Goal: Information Seeking & Learning: Learn about a topic

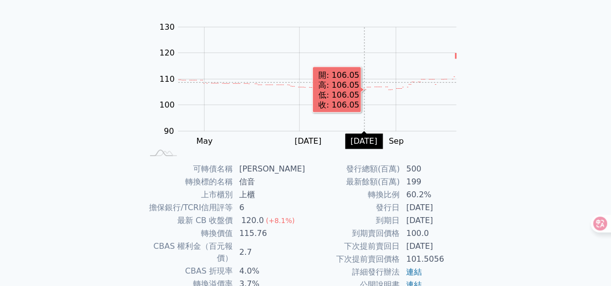
scroll to position [135, 0]
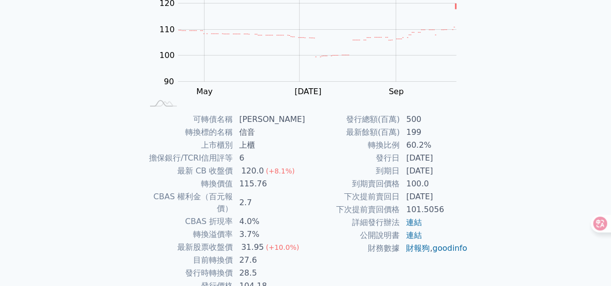
drag, startPoint x: 452, startPoint y: 194, endPoint x: 381, endPoint y: 194, distance: 70.8
click at [381, 194] on tr "下次提前賣回日 [DATE]" at bounding box center [387, 196] width 162 height 13
drag, startPoint x: 381, startPoint y: 194, endPoint x: 346, endPoint y: 174, distance: 41.0
click at [346, 174] on td "到期日" at bounding box center [353, 170] width 95 height 13
drag, startPoint x: 374, startPoint y: 169, endPoint x: 458, endPoint y: 169, distance: 83.7
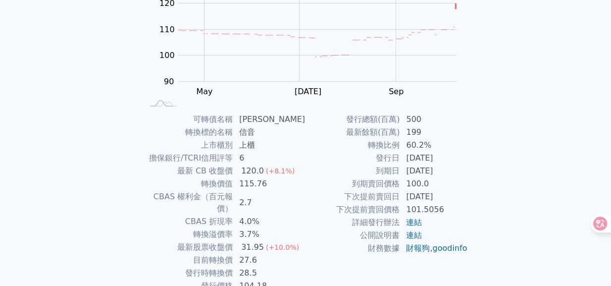
click at [458, 169] on tr "到期日 [DATE]" at bounding box center [387, 170] width 162 height 13
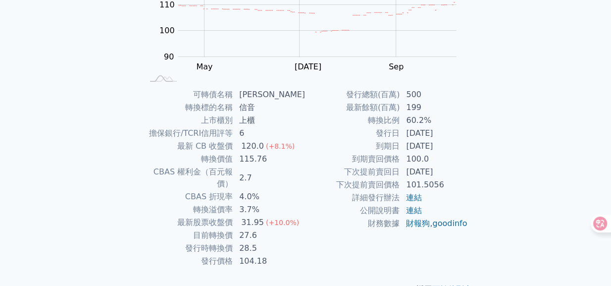
scroll to position [172, 0]
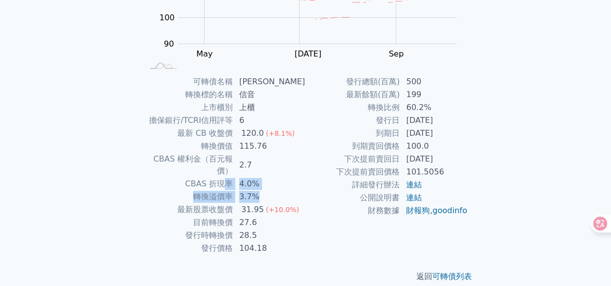
drag, startPoint x: 229, startPoint y: 172, endPoint x: 280, endPoint y: 178, distance: 51.3
click at [280, 178] on tbody "可轉債名稱 信音三 轉換標的名稱 信音 上市櫃別 上櫃 擔保銀行/TCRI信用評等 6 最新 CB 收盤價 120.0 (+8.1%) 轉換價值 115.76…" at bounding box center [224, 164] width 162 height 179
drag, startPoint x: 280, startPoint y: 178, endPoint x: 303, endPoint y: 178, distance: 22.8
click at [303, 190] on td "3.7%" at bounding box center [269, 196] width 72 height 13
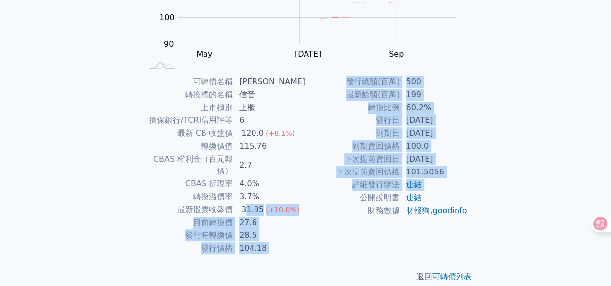
drag, startPoint x: 311, startPoint y: 195, endPoint x: 252, endPoint y: 195, distance: 59.4
click at [252, 195] on div "可轉債名稱 信音三 轉換標的名稱 信音 上市櫃別 上櫃 擔保銀行/TCRI信用評等 6 最新 CB 收盤價 120.0 (+8.1%) 轉換價值 115.76…" at bounding box center [305, 164] width 349 height 179
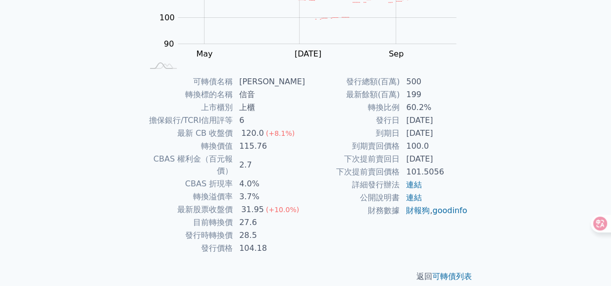
click at [306, 217] on td "財務數據" at bounding box center [353, 210] width 95 height 13
drag, startPoint x: 265, startPoint y: 226, endPoint x: 246, endPoint y: 225, distance: 19.8
click at [246, 229] on td "28.5" at bounding box center [269, 235] width 72 height 13
drag, startPoint x: 246, startPoint y: 225, endPoint x: 313, endPoint y: 224, distance: 67.8
click at [313, 217] on td "財務數據" at bounding box center [353, 210] width 95 height 13
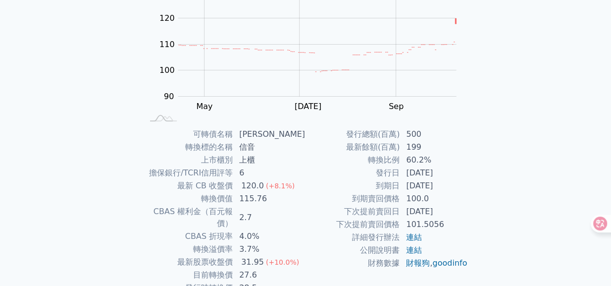
scroll to position [135, 0]
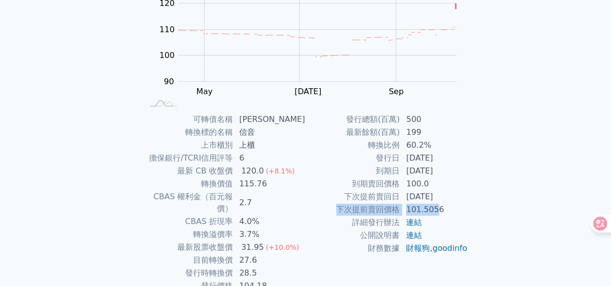
drag, startPoint x: 334, startPoint y: 208, endPoint x: 434, endPoint y: 212, distance: 100.6
click at [434, 212] on tr "下次提前賣回價格 101.5056" at bounding box center [387, 209] width 162 height 13
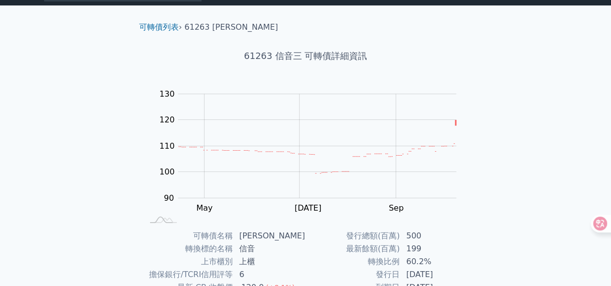
scroll to position [0, 0]
